Goal: Task Accomplishment & Management: Complete application form

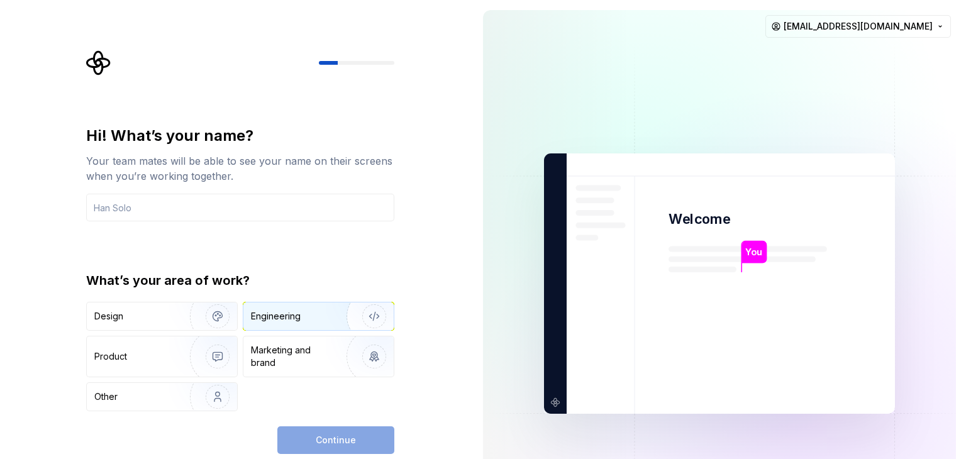
click at [302, 324] on div "Engineering" at bounding box center [318, 316] width 150 height 28
click at [329, 441] on div "Continue" at bounding box center [335, 440] width 117 height 28
click at [189, 206] on input "text" at bounding box center [240, 208] width 308 height 28
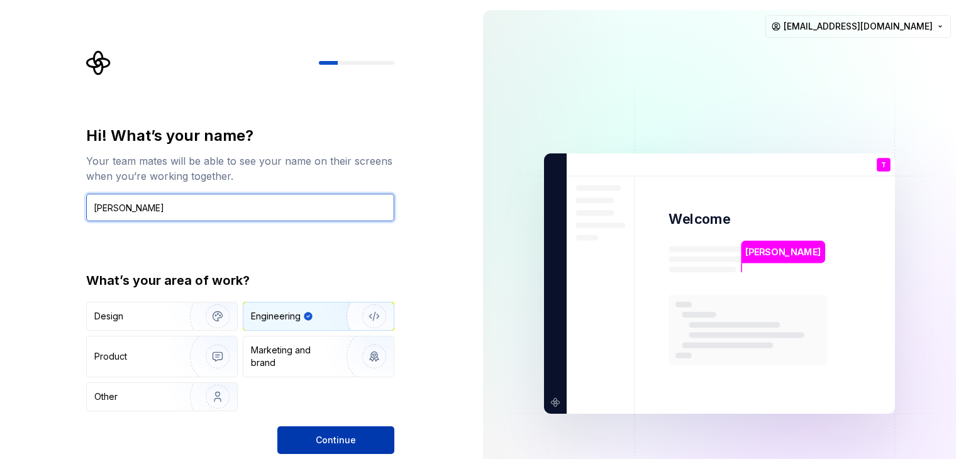
type input "Thomas"
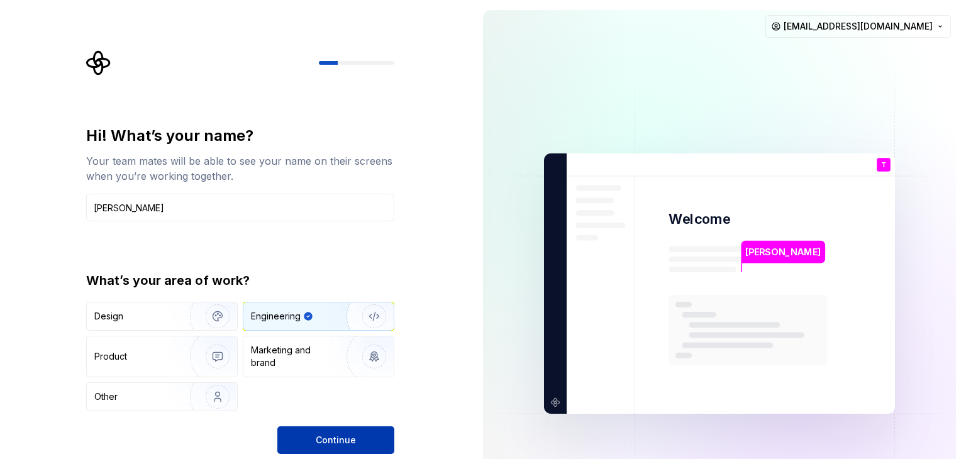
click at [333, 434] on span "Continue" at bounding box center [336, 440] width 40 height 13
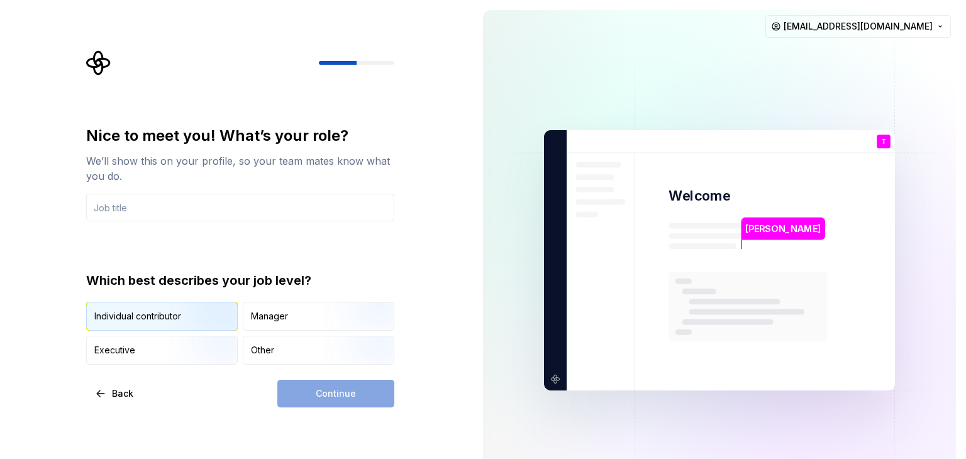
click at [150, 319] on div "Individual contributor" at bounding box center [137, 316] width 87 height 13
click at [346, 398] on div "Continue" at bounding box center [335, 394] width 117 height 28
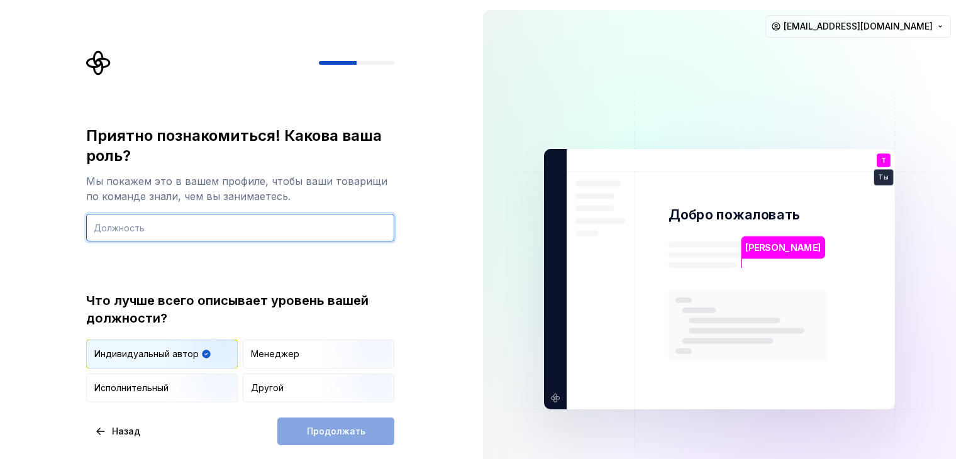
click at [131, 229] on input "text" at bounding box center [240, 228] width 308 height 28
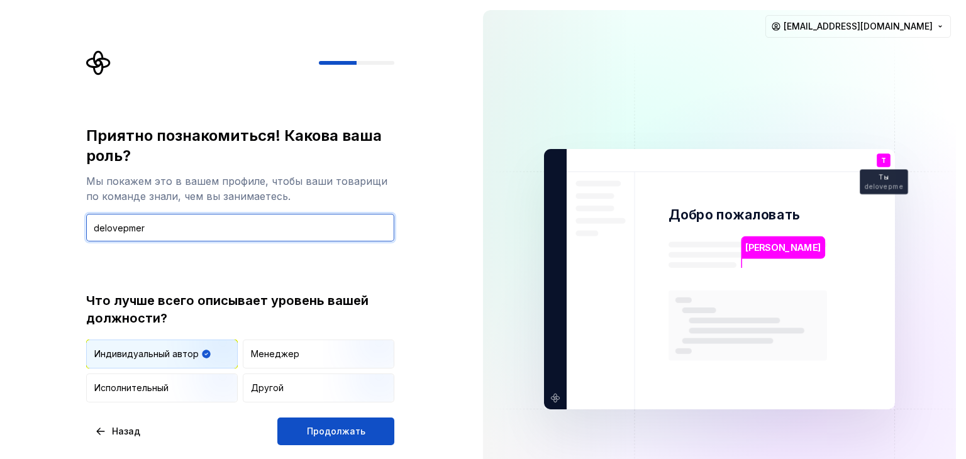
click at [119, 231] on input "delovepmer" at bounding box center [240, 228] width 308 height 28
click at [131, 224] on input "delovepmer" at bounding box center [240, 228] width 308 height 28
type input "deloveper"
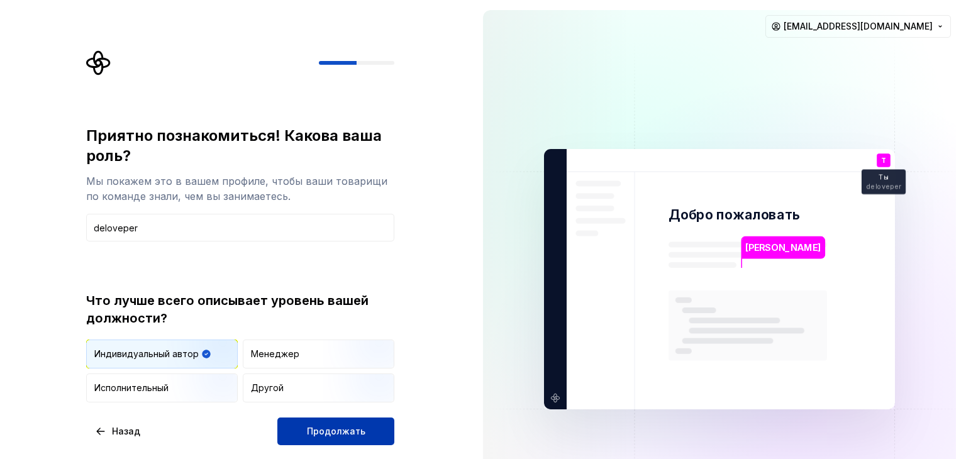
click at [316, 436] on span "Продолжать" at bounding box center [336, 431] width 58 height 13
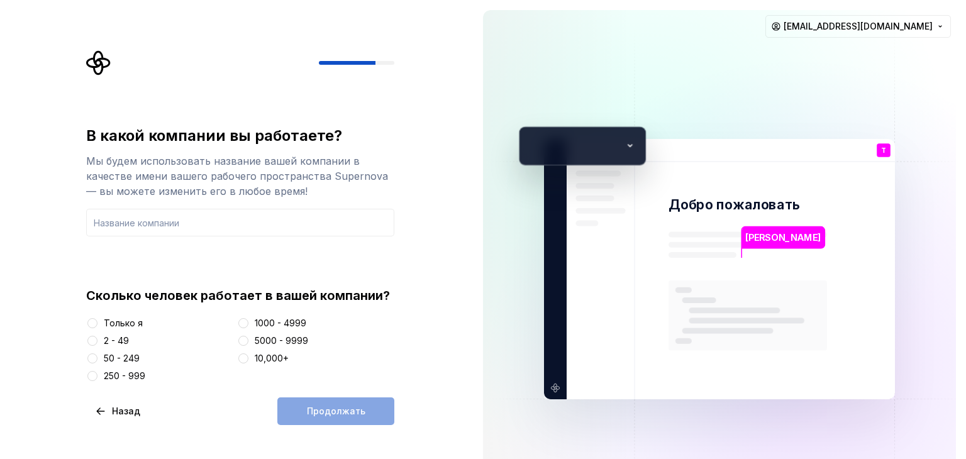
click at [117, 322] on font "Только я" at bounding box center [123, 322] width 39 height 11
click at [97, 322] on button "Только я" at bounding box center [92, 323] width 10 height 10
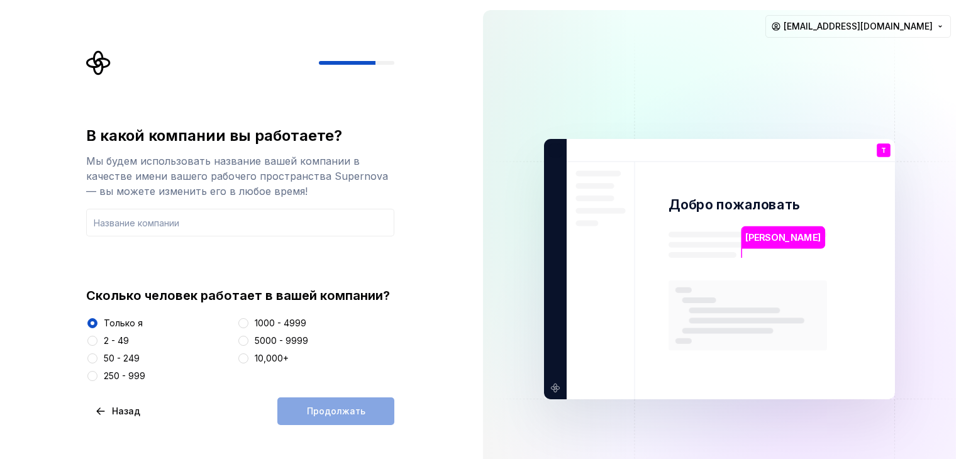
click at [359, 414] on div "Продолжать" at bounding box center [335, 411] width 117 height 28
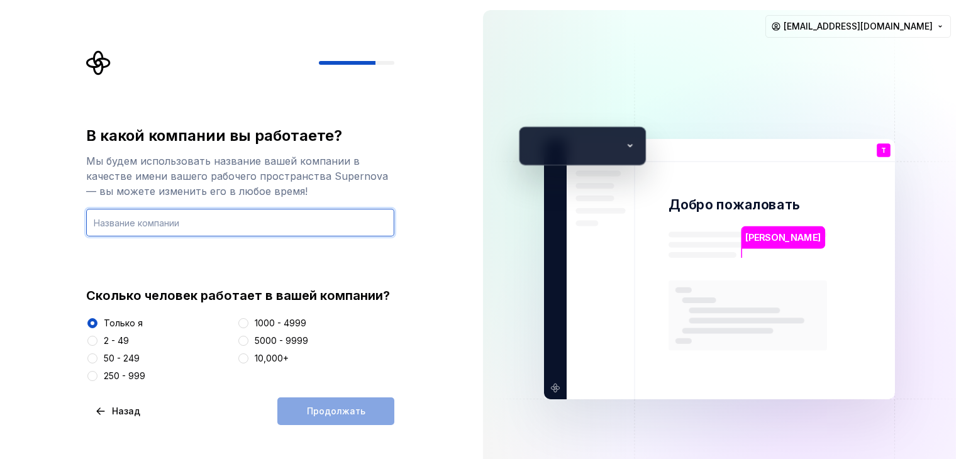
click at [152, 223] on input "text" at bounding box center [240, 223] width 308 height 28
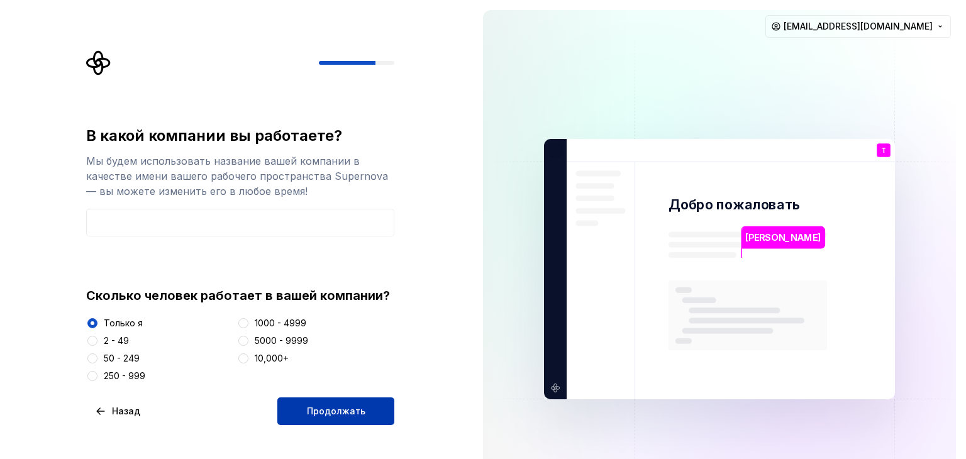
click at [321, 399] on button "Продолжать" at bounding box center [335, 411] width 117 height 28
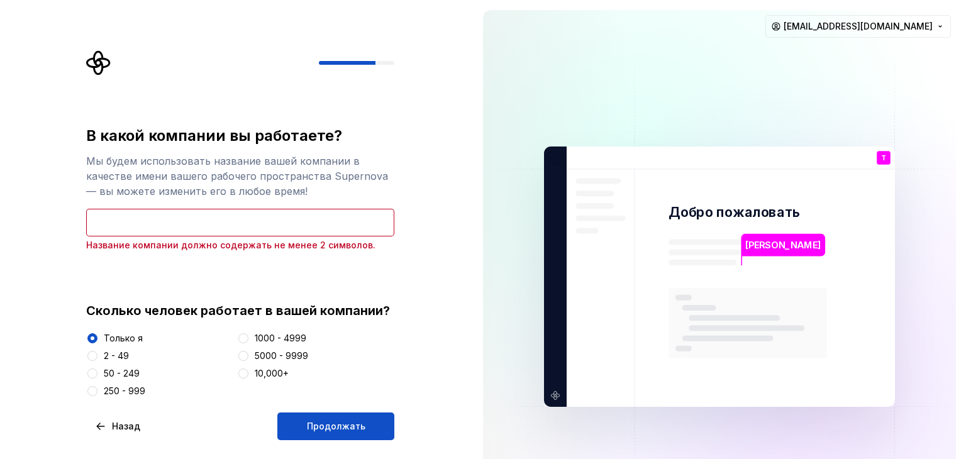
click at [189, 207] on div "В какой компании вы работаете? Мы будем использовать название вашей компании в …" at bounding box center [240, 189] width 308 height 126
click at [184, 217] on input "text" at bounding box center [240, 223] width 308 height 28
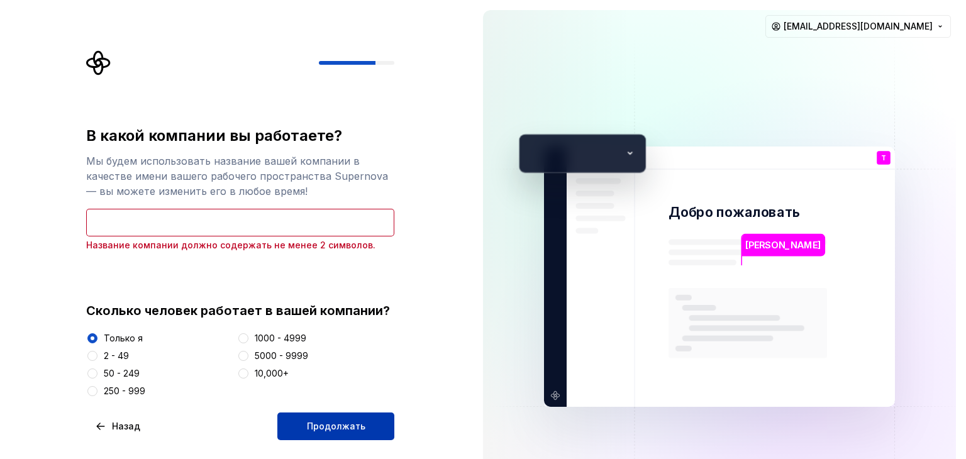
click at [336, 431] on font "Продолжать" at bounding box center [336, 426] width 58 height 11
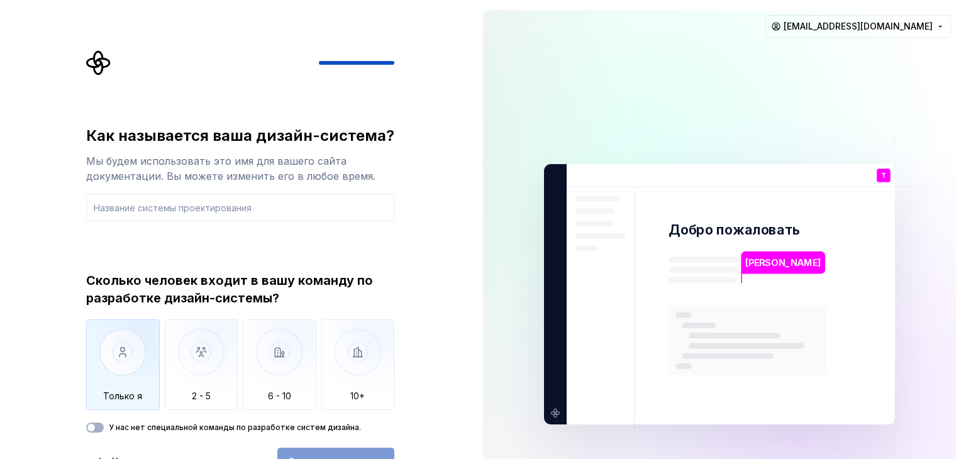
click at [116, 362] on img "button" at bounding box center [123, 361] width 74 height 84
click at [340, 455] on div "Открытая сверхновая" at bounding box center [335, 462] width 117 height 28
click at [99, 428] on button "У нас нет специальной команды по разработке систем дизайна." at bounding box center [95, 427] width 18 height 10
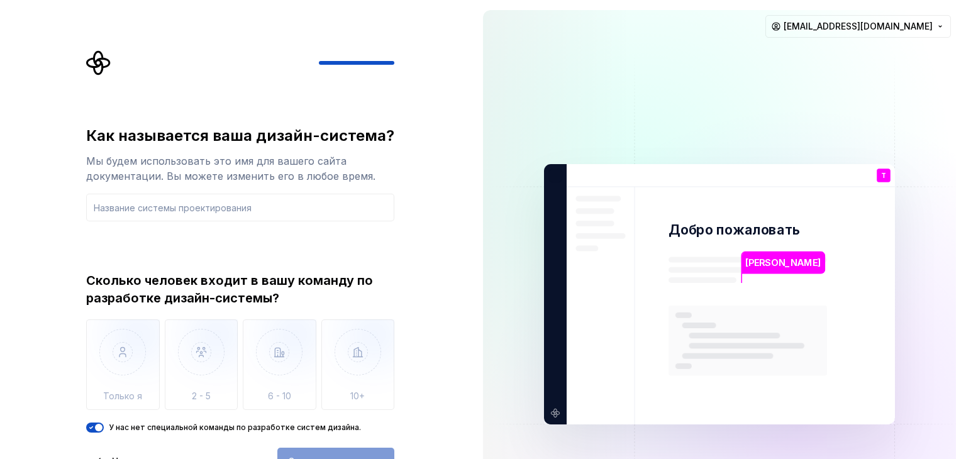
click at [361, 452] on div "Открытая сверхновая" at bounding box center [335, 462] width 117 height 28
click at [433, 214] on div "Как называется ваша дизайн-система? Мы будем использовать это имя для вашего са…" at bounding box center [236, 294] width 473 height 588
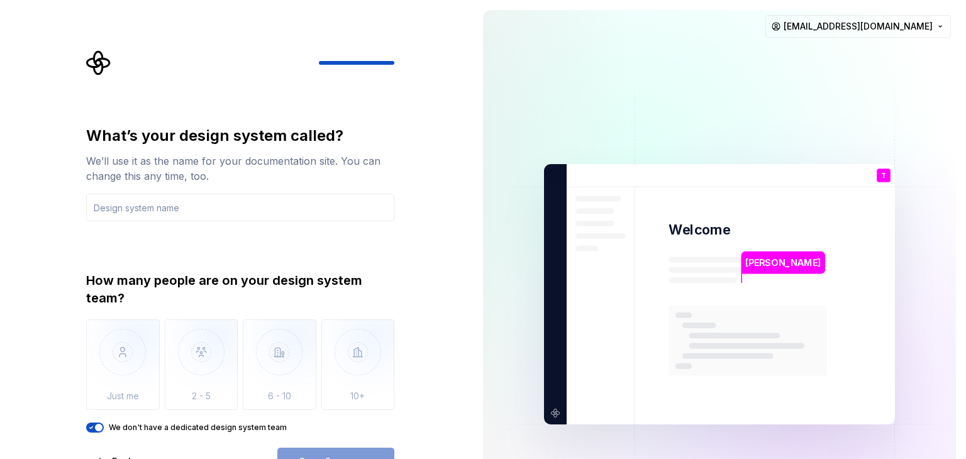
click at [419, 264] on div "What’s your design system called? We’ll use it as the name for your documentati…" at bounding box center [236, 294] width 473 height 588
click at [345, 453] on div "Open Supernova" at bounding box center [335, 462] width 117 height 28
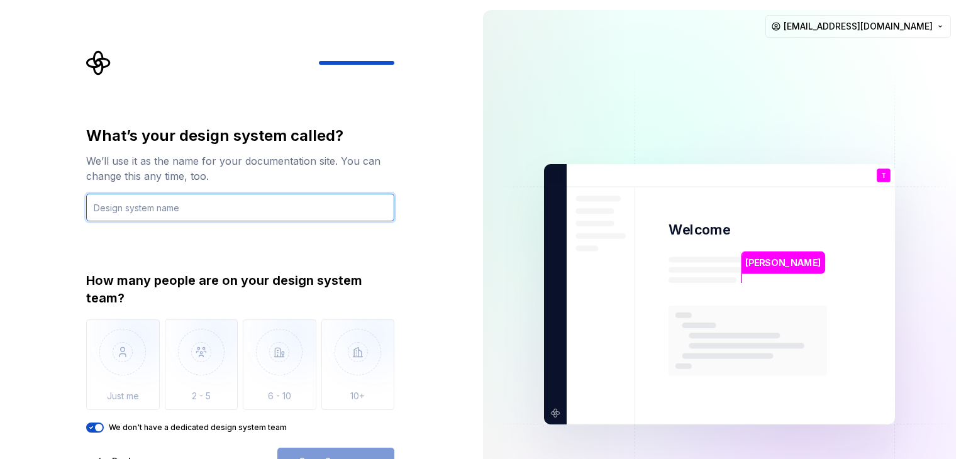
click at [180, 211] on input "text" at bounding box center [240, 208] width 308 height 28
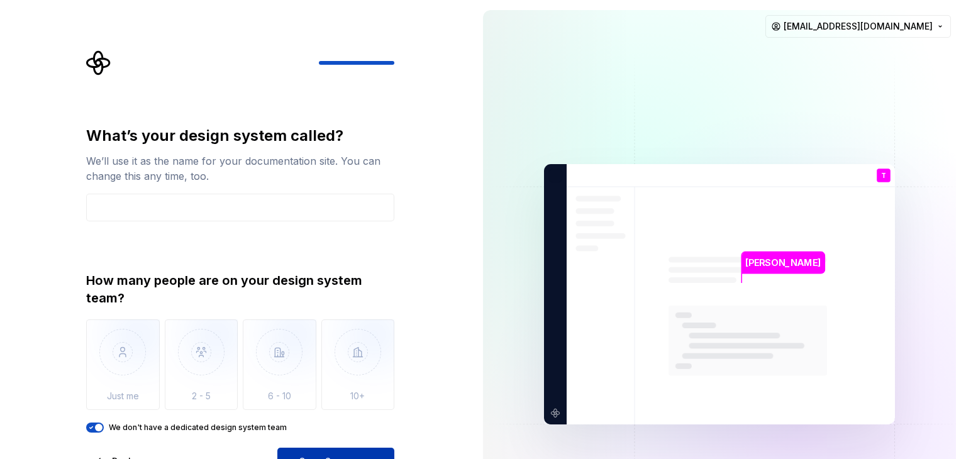
click at [324, 453] on button "Open Supernova" at bounding box center [335, 462] width 117 height 28
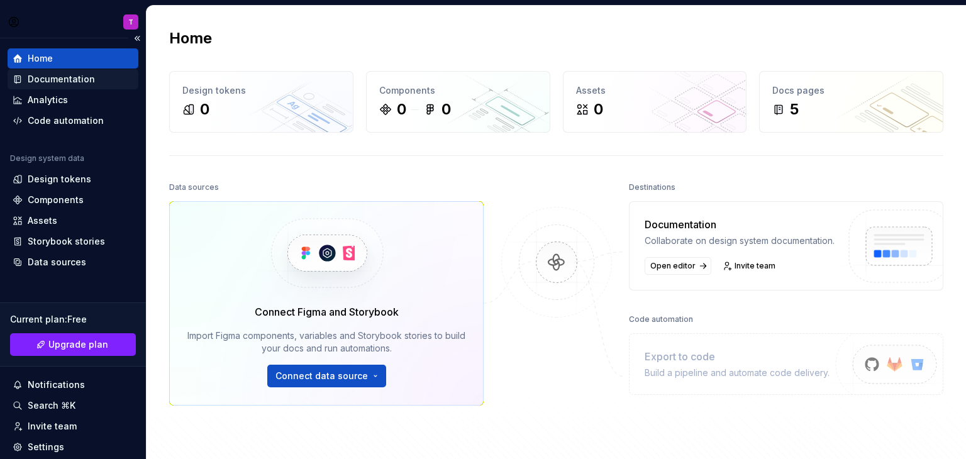
click at [60, 84] on div "Documentation" at bounding box center [61, 79] width 67 height 13
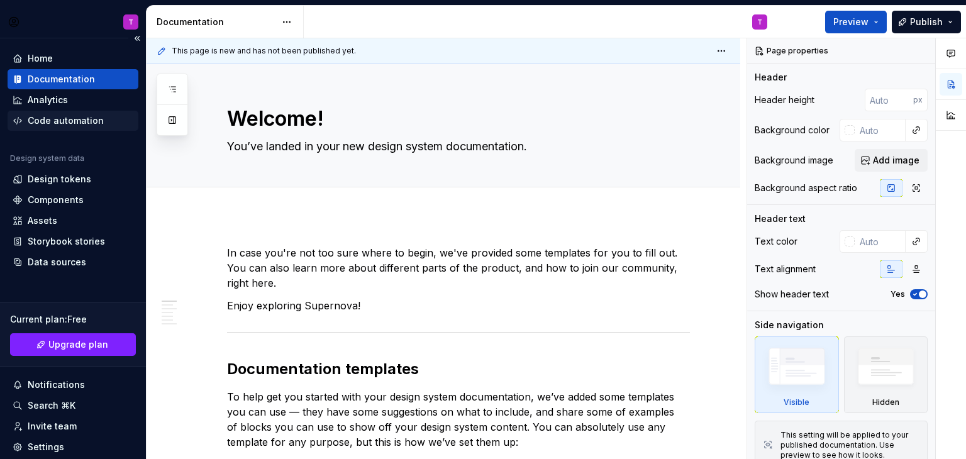
click at [71, 124] on div "Code automation" at bounding box center [66, 120] width 76 height 13
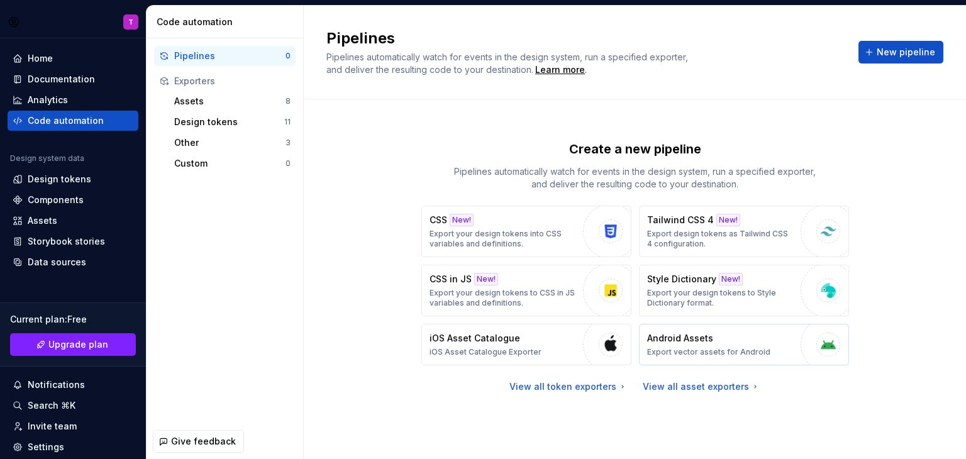
click at [742, 342] on div "Android Assets Export vector assets for Android" at bounding box center [708, 344] width 123 height 25
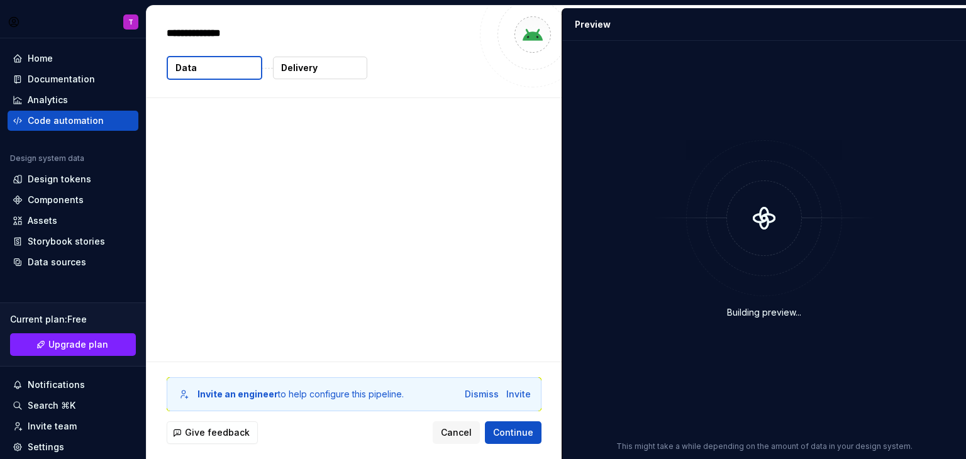
type textarea "*"
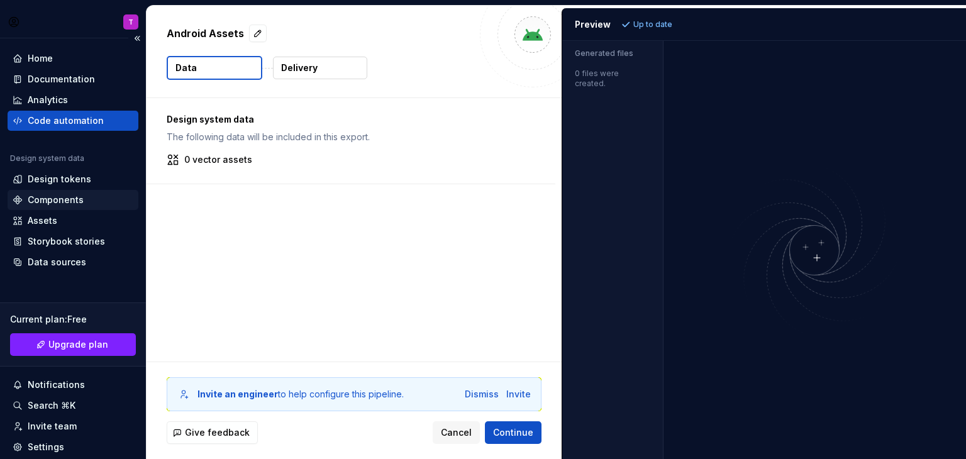
click at [67, 203] on div "Components" at bounding box center [56, 200] width 56 height 13
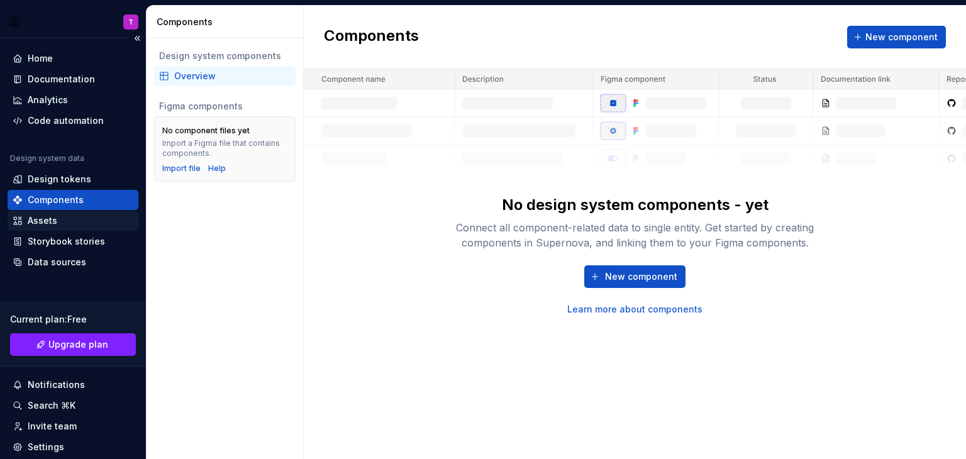
click at [58, 224] on div "Assets" at bounding box center [73, 220] width 121 height 13
